Goal: Find specific page/section: Find specific page/section

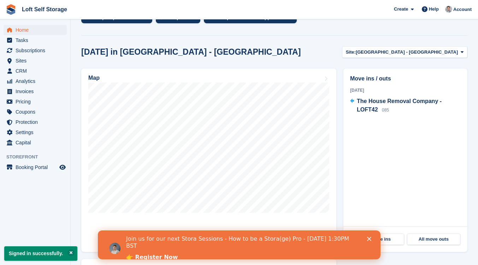
scroll to position [180, 0]
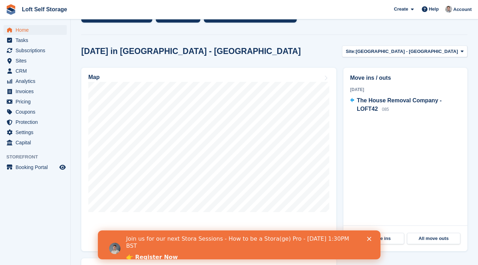
click at [369, 240] on polygon "Close" at bounding box center [369, 239] width 4 height 4
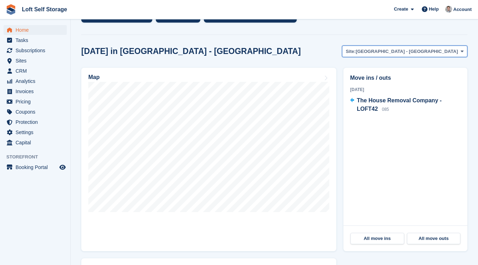
click at [463, 52] on icon at bounding box center [461, 51] width 3 height 5
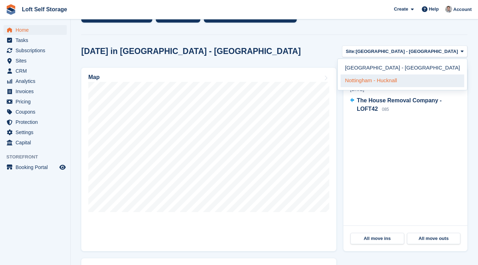
click at [433, 82] on link "Nottingham - Hucknall" at bounding box center [402, 81] width 124 height 13
